Goal: Browse casually: Explore the website without a specific task or goal

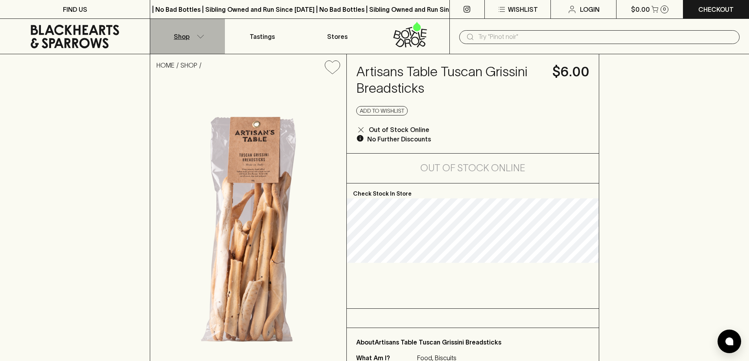
click at [198, 36] on icon "button" at bounding box center [201, 37] width 8 height 4
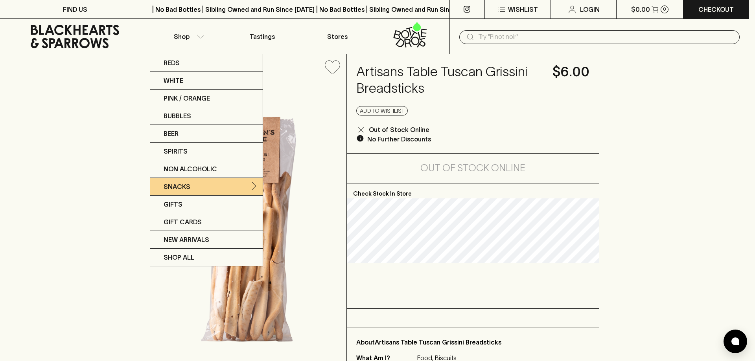
click at [210, 184] on link "Snacks" at bounding box center [206, 187] width 112 height 18
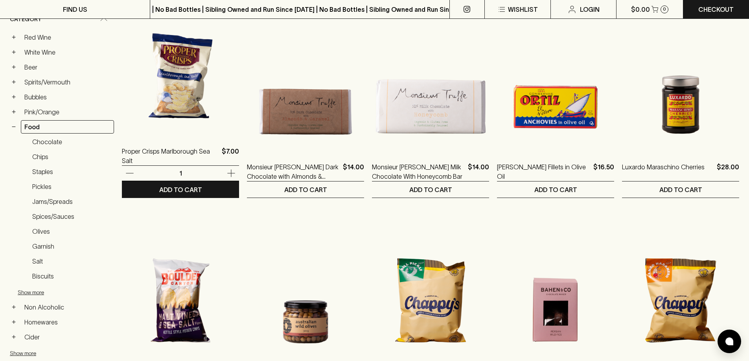
scroll to position [146, 0]
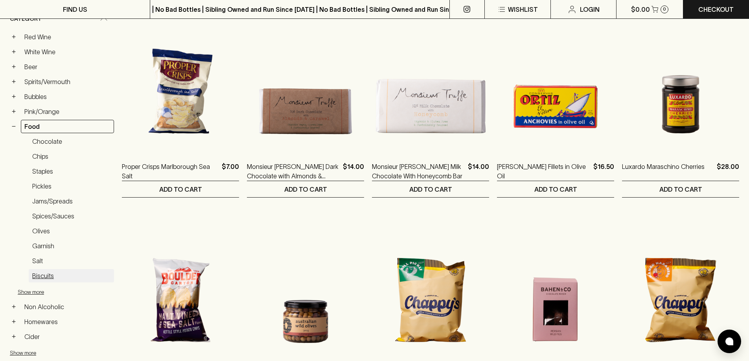
click at [55, 276] on link "Biscuits" at bounding box center [71, 275] width 85 height 13
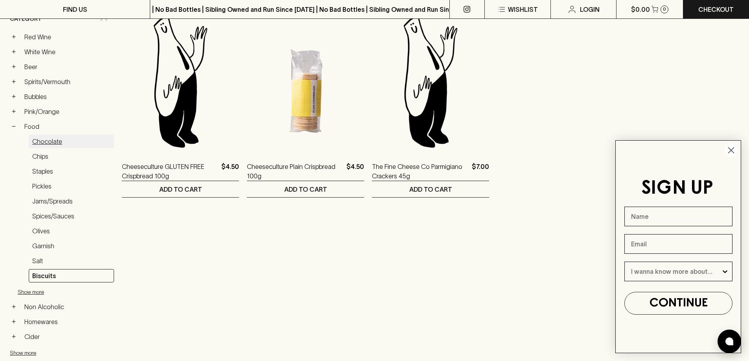
click at [53, 145] on link "Chocolate" at bounding box center [71, 141] width 85 height 13
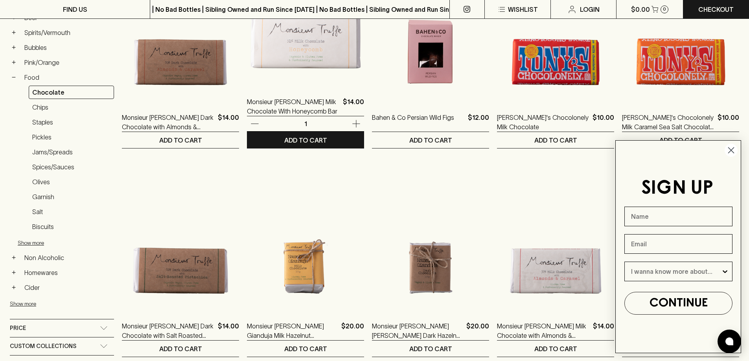
scroll to position [195, 0]
drag, startPoint x: 250, startPoint y: 147, endPoint x: 490, endPoint y: 215, distance: 249.6
click at [490, 215] on ol "Monsieur [PERSON_NAME] Dark Chocolate with Almonds & Caramel $14.00 1 ADD TO CA…" at bounding box center [430, 361] width 617 height 827
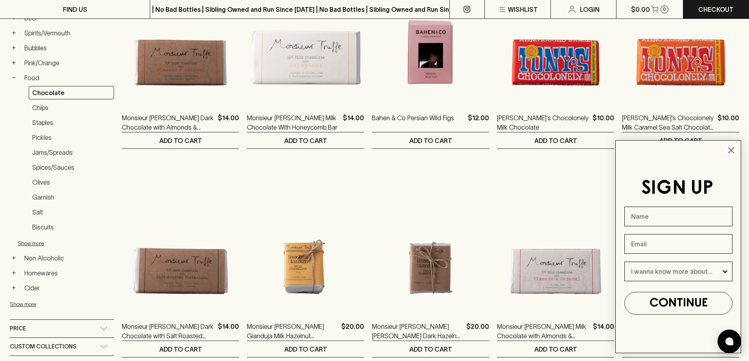
click at [735, 150] on circle "Close dialog" at bounding box center [730, 150] width 13 height 13
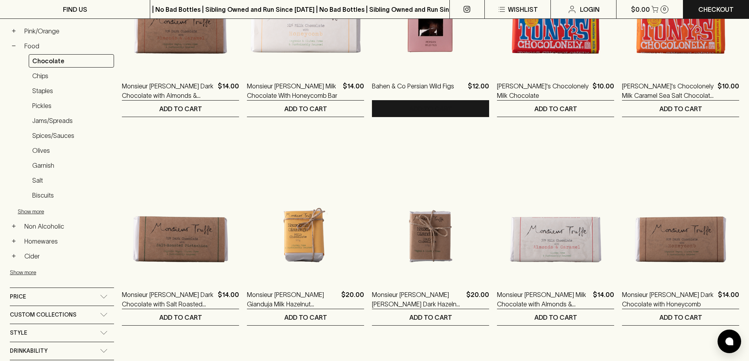
scroll to position [224, 0]
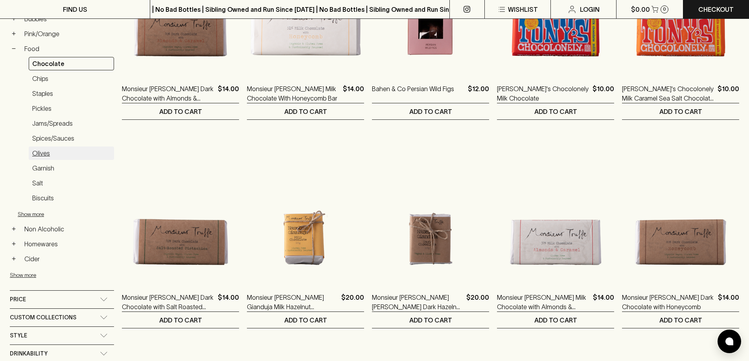
click at [47, 158] on link "Olives" at bounding box center [71, 153] width 85 height 13
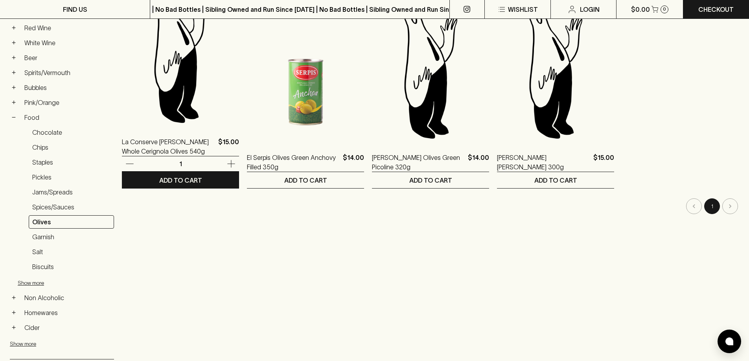
scroll to position [154, 0]
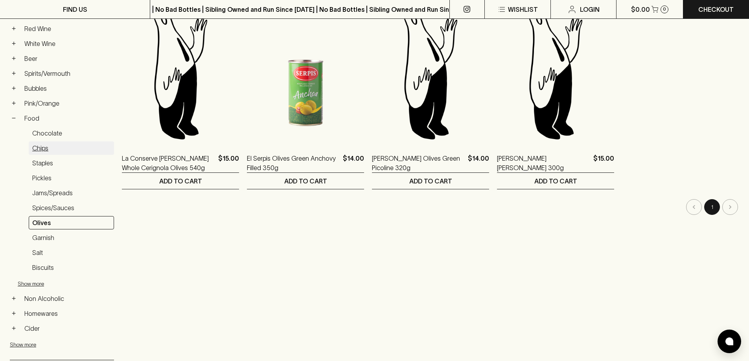
click at [45, 145] on link "Chips" at bounding box center [71, 148] width 85 height 13
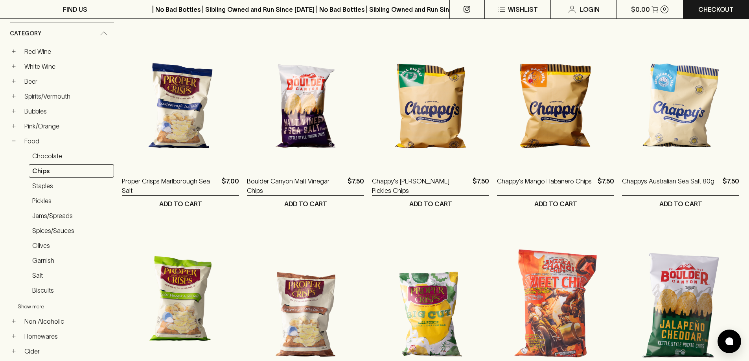
scroll to position [130, 0]
